Goal: Information Seeking & Learning: Learn about a topic

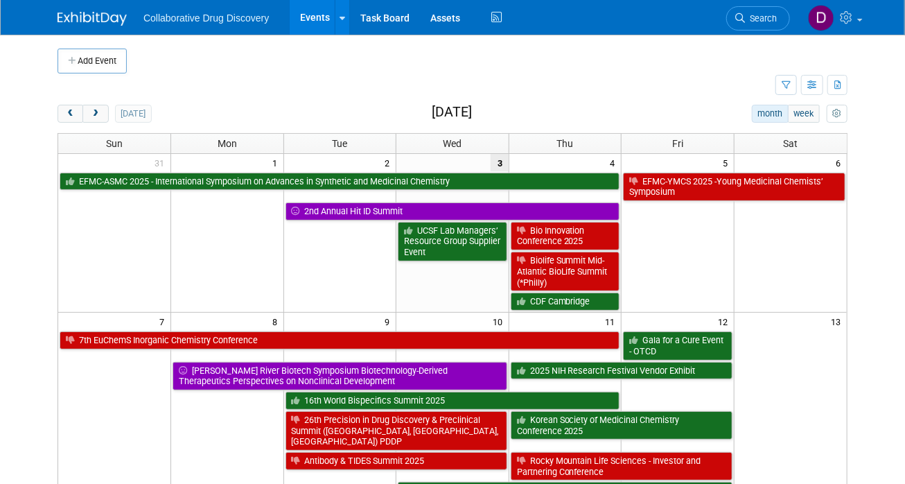
click at [760, 15] on span "Search" at bounding box center [761, 18] width 32 height 10
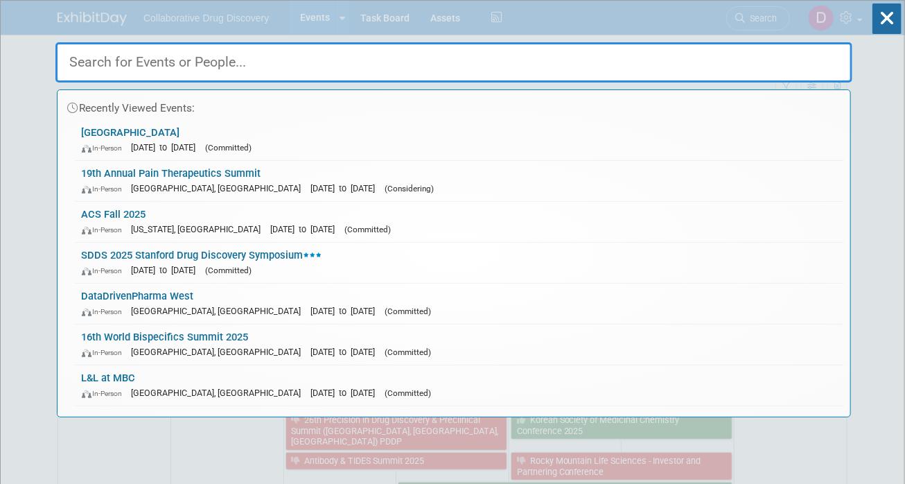
click at [270, 58] on input "text" at bounding box center [453, 62] width 797 height 40
paste input "16th World Bispecifics Summit 2025"
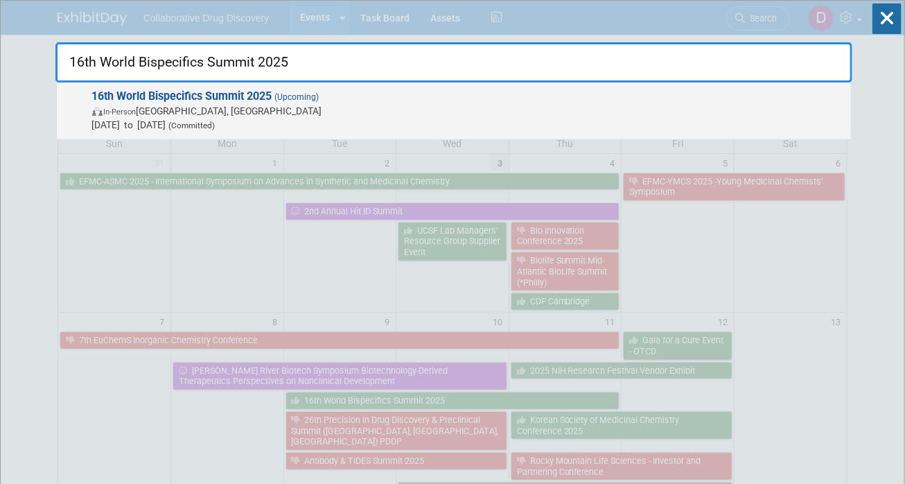
type input "16th World Bispecifics Summit 2025"
click at [231, 116] on span "In-Person Cambridge, MA" at bounding box center [468, 111] width 752 height 14
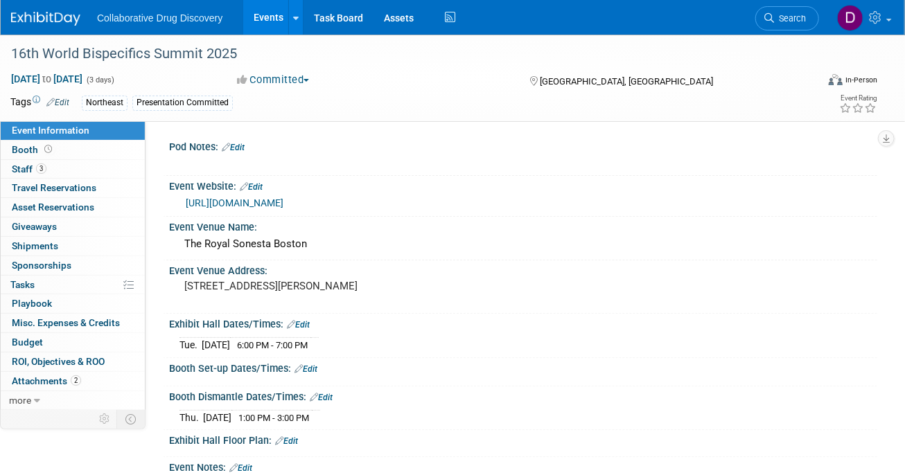
click at [270, 209] on link "https://bispecific.com/about/about-event/?utm_source=digital&utm_medium=ppc&utm…" at bounding box center [235, 203] width 98 height 11
click at [71, 167] on link "3 Staff 3" at bounding box center [73, 169] width 144 height 19
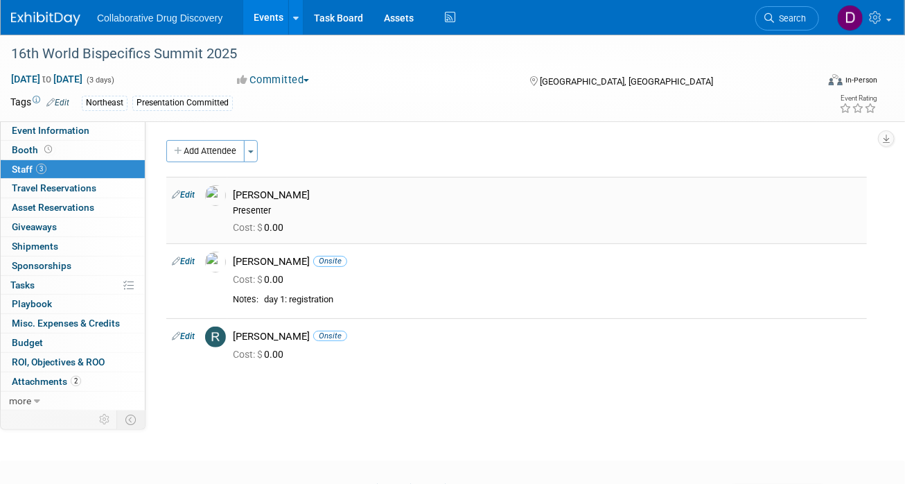
drag, startPoint x: 297, startPoint y: 331, endPoint x: 233, endPoint y: 199, distance: 146.6
click at [233, 199] on tbody "Edit Bobby Kotak-Thorn Presenter Cost: $ 0.00 Edit 0.00" at bounding box center [516, 273] width 701 height 193
click at [105, 55] on div "16th World Bispecifics Summit 2025" at bounding box center [404, 54] width 797 height 25
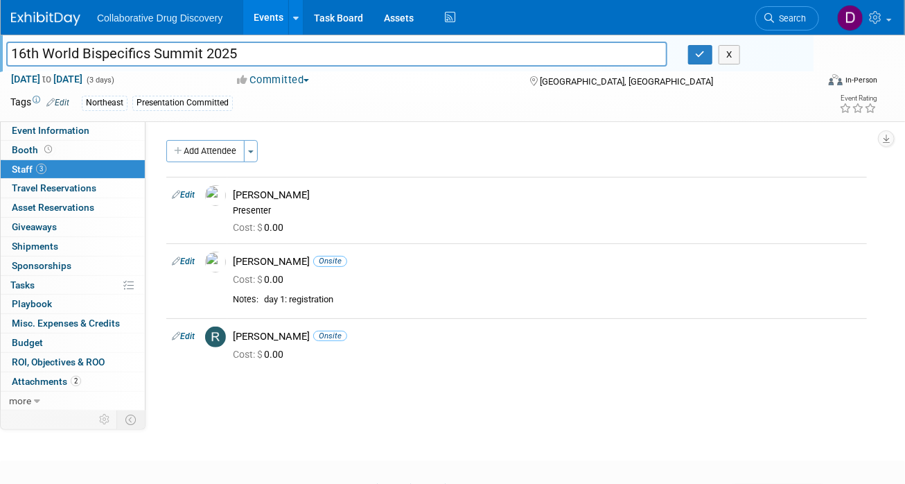
click at [105, 55] on input "16th World Bispecifics Summit 2025" at bounding box center [336, 54] width 661 height 24
click at [766, 21] on icon at bounding box center [769, 18] width 10 height 10
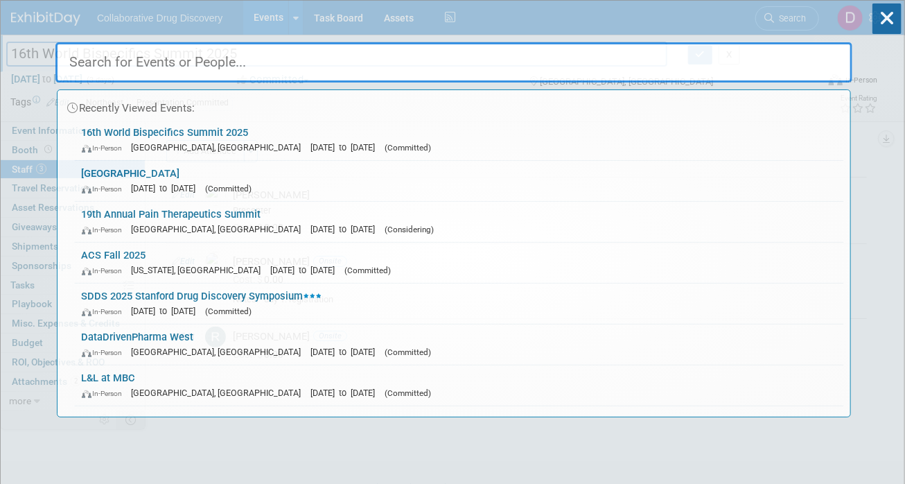
click at [113, 44] on input "text" at bounding box center [453, 62] width 797 height 40
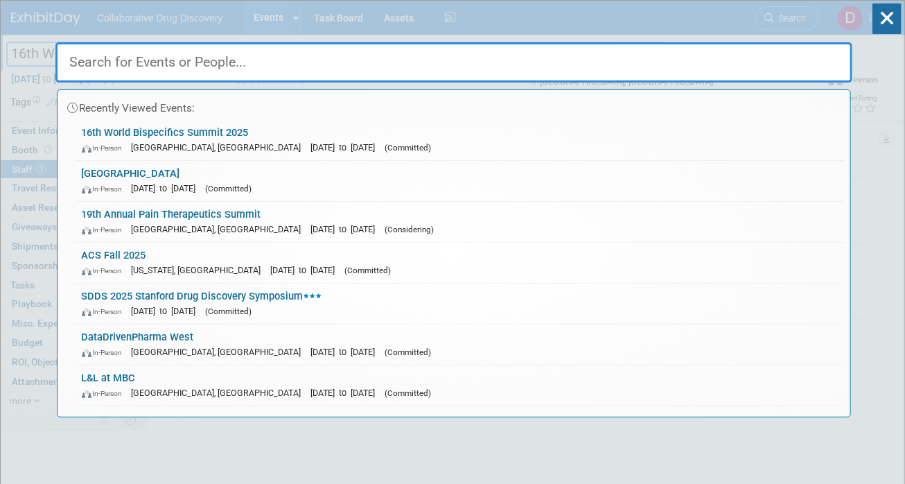
click at [121, 66] on input "text" at bounding box center [453, 62] width 797 height 40
paste input "Computational Medicinal Chemistry School"
type input "Computational Medicinal Chemistry School"
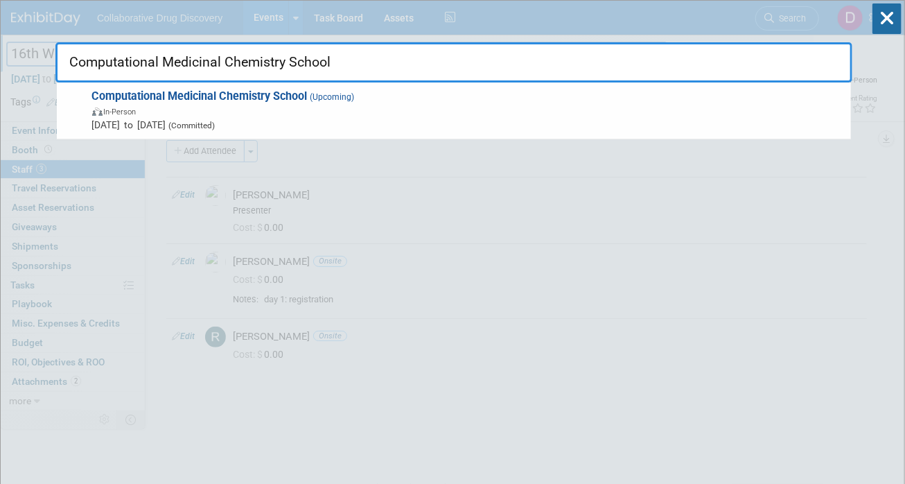
click at [249, 116] on span "In-Person" at bounding box center [468, 111] width 752 height 14
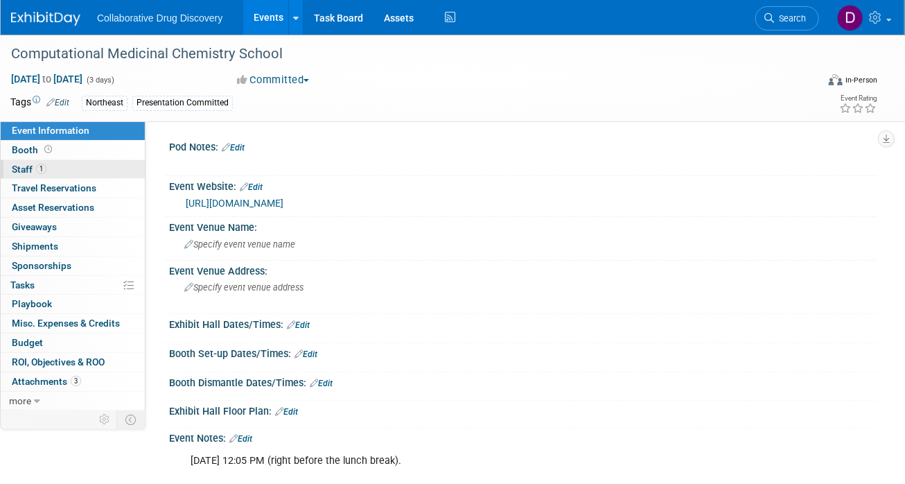
click at [71, 175] on link "1 Staff 1" at bounding box center [73, 169] width 144 height 19
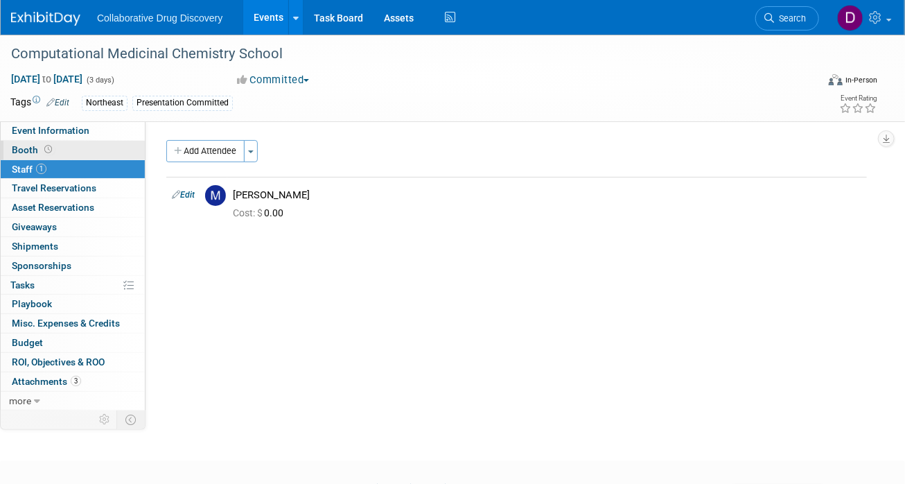
click at [63, 146] on link "Booth" at bounding box center [73, 150] width 144 height 19
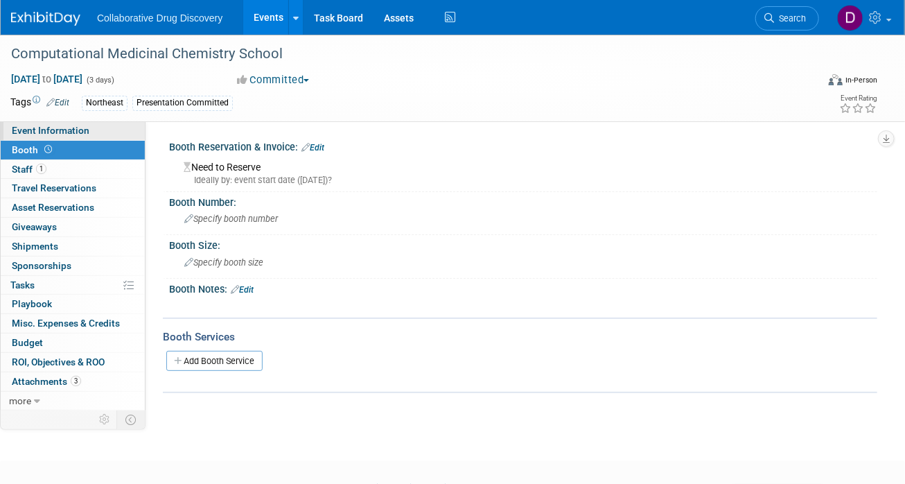
click at [68, 130] on span "Event Information" at bounding box center [51, 130] width 78 height 11
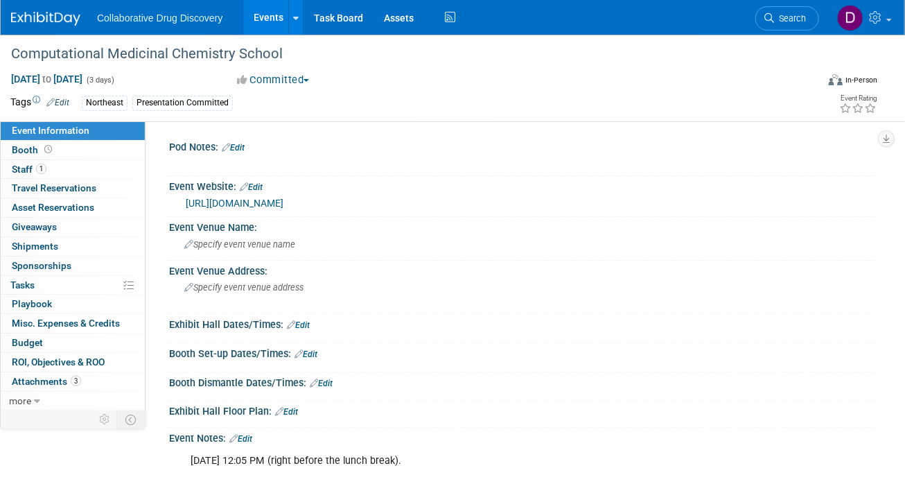
click at [254, 205] on link "https://www.compmedchem.org/" at bounding box center [235, 203] width 98 height 11
click at [174, 51] on div "Computational Medicinal Chemistry School" at bounding box center [404, 54] width 797 height 25
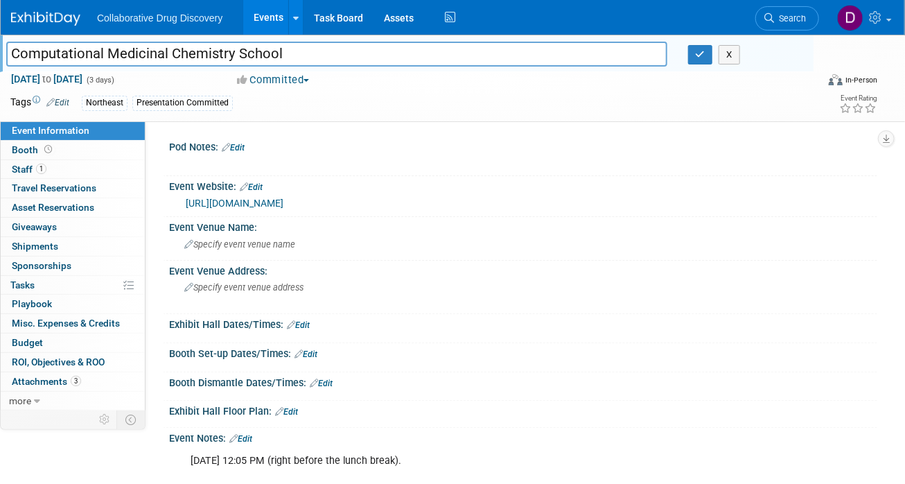
click at [174, 51] on input "Computational Medicinal Chemistry School" at bounding box center [336, 54] width 661 height 24
click at [757, 7] on li "Search" at bounding box center [787, 17] width 64 height 34
click at [787, 15] on span "Search" at bounding box center [790, 18] width 32 height 10
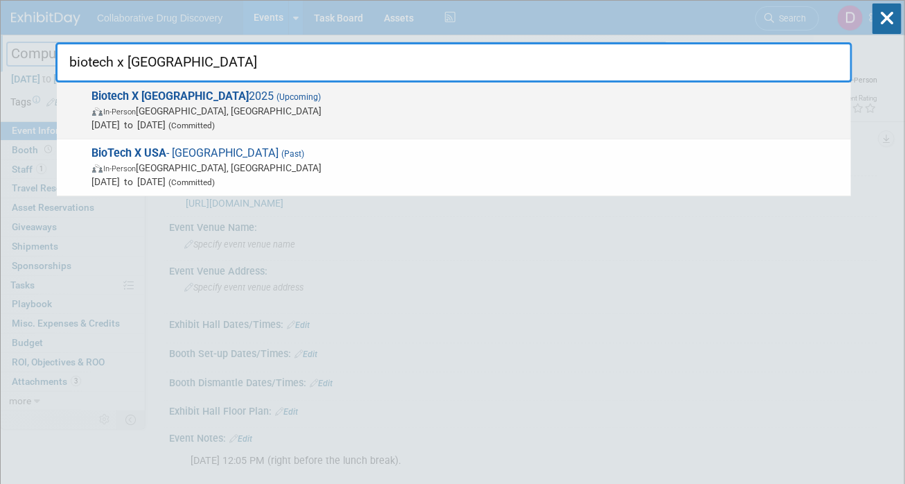
type input "biotech x usa"
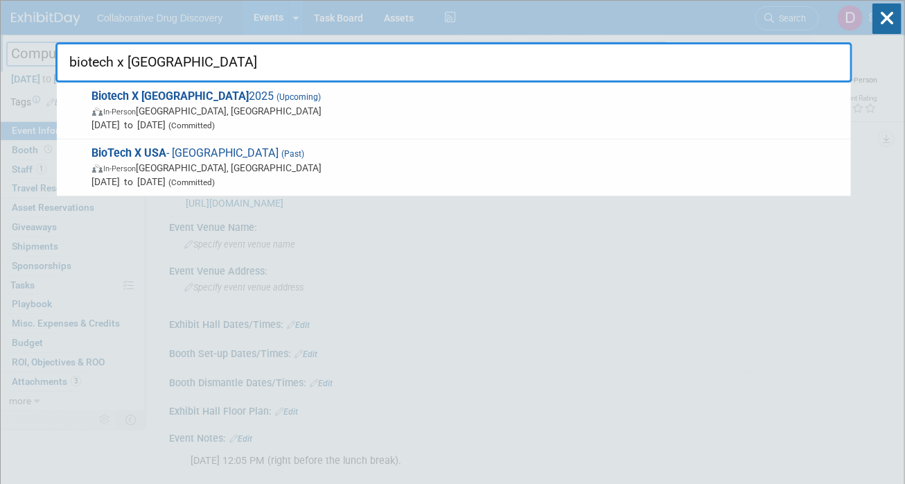
click at [657, 111] on span "In-Person Philadelphia, PA" at bounding box center [468, 111] width 752 height 14
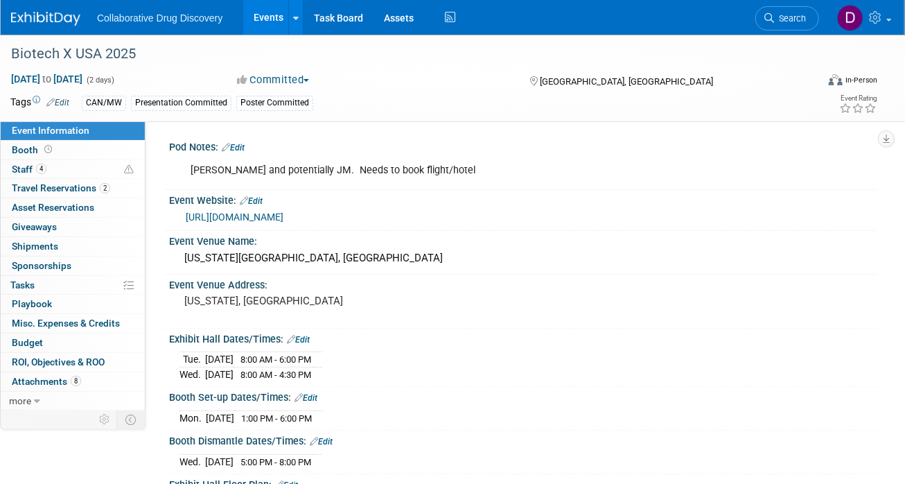
click at [283, 219] on link "[URL][DOMAIN_NAME]" at bounding box center [235, 216] width 98 height 11
